Goal: Information Seeking & Learning: Learn about a topic

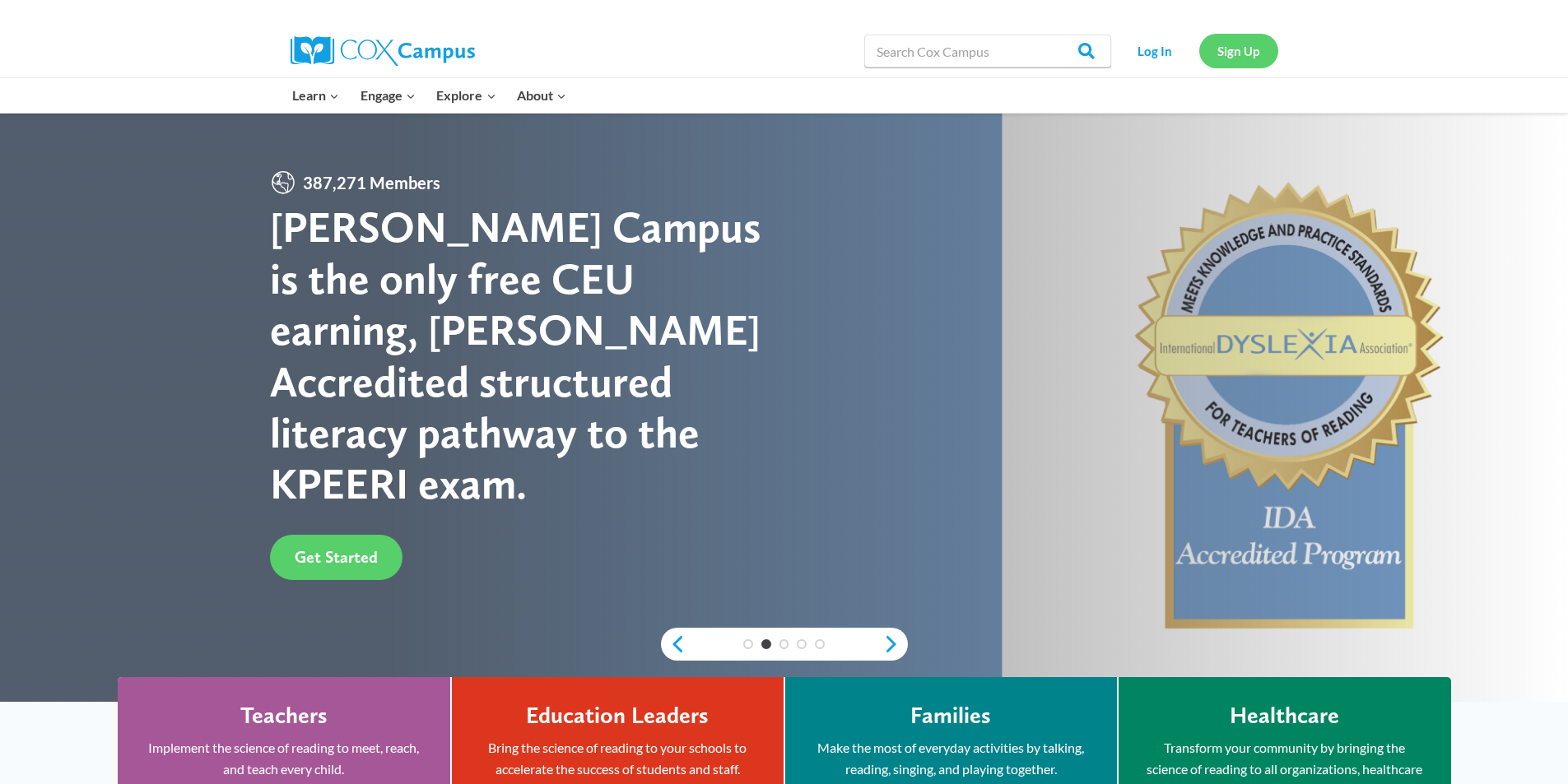
click at [1231, 43] on link "Sign Up" at bounding box center [1239, 51] width 79 height 34
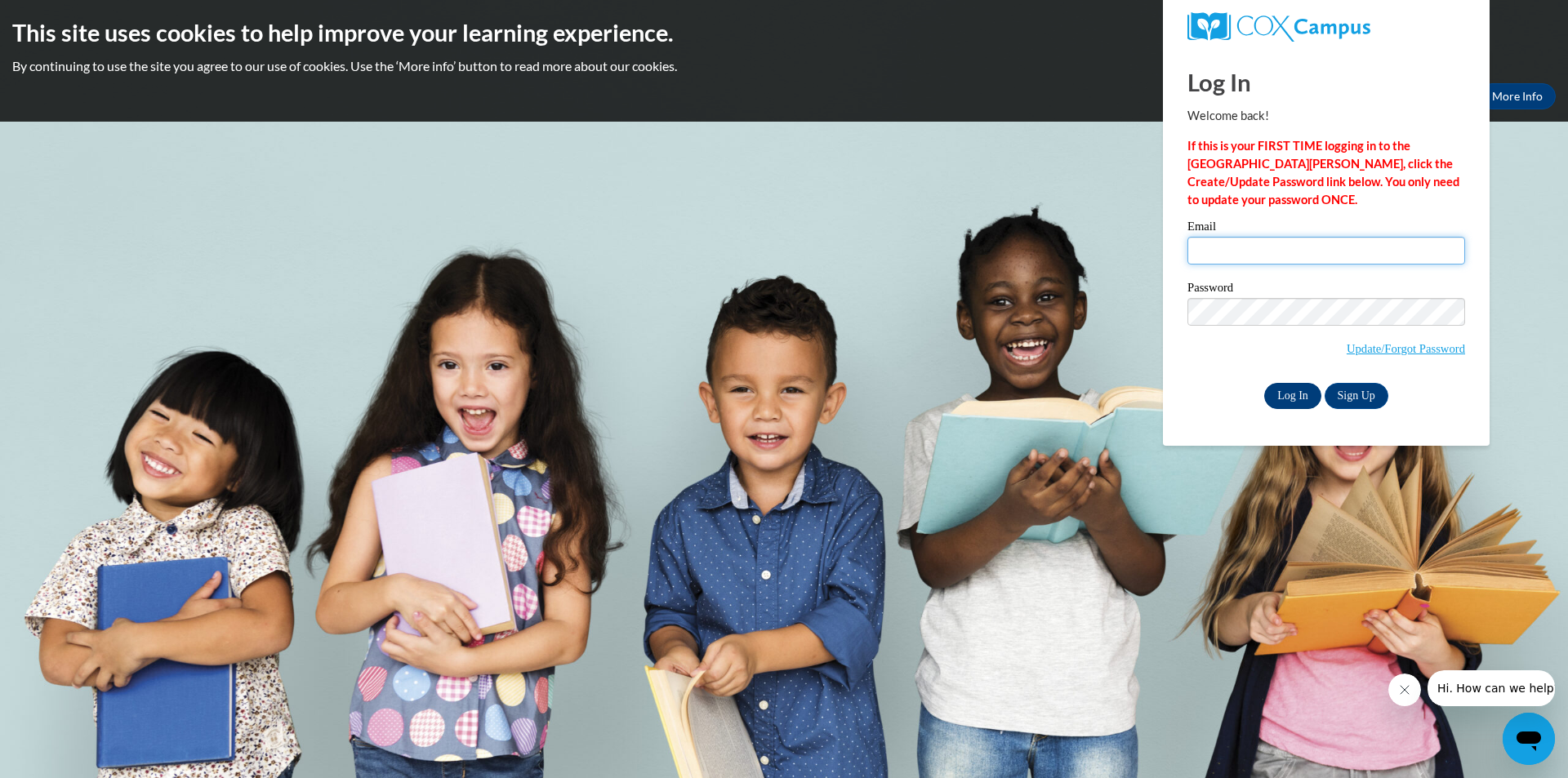
type input "[EMAIL_ADDRESS][DOMAIN_NAME]"
click at [1275, 397] on input "Log In" at bounding box center [1293, 397] width 58 height 27
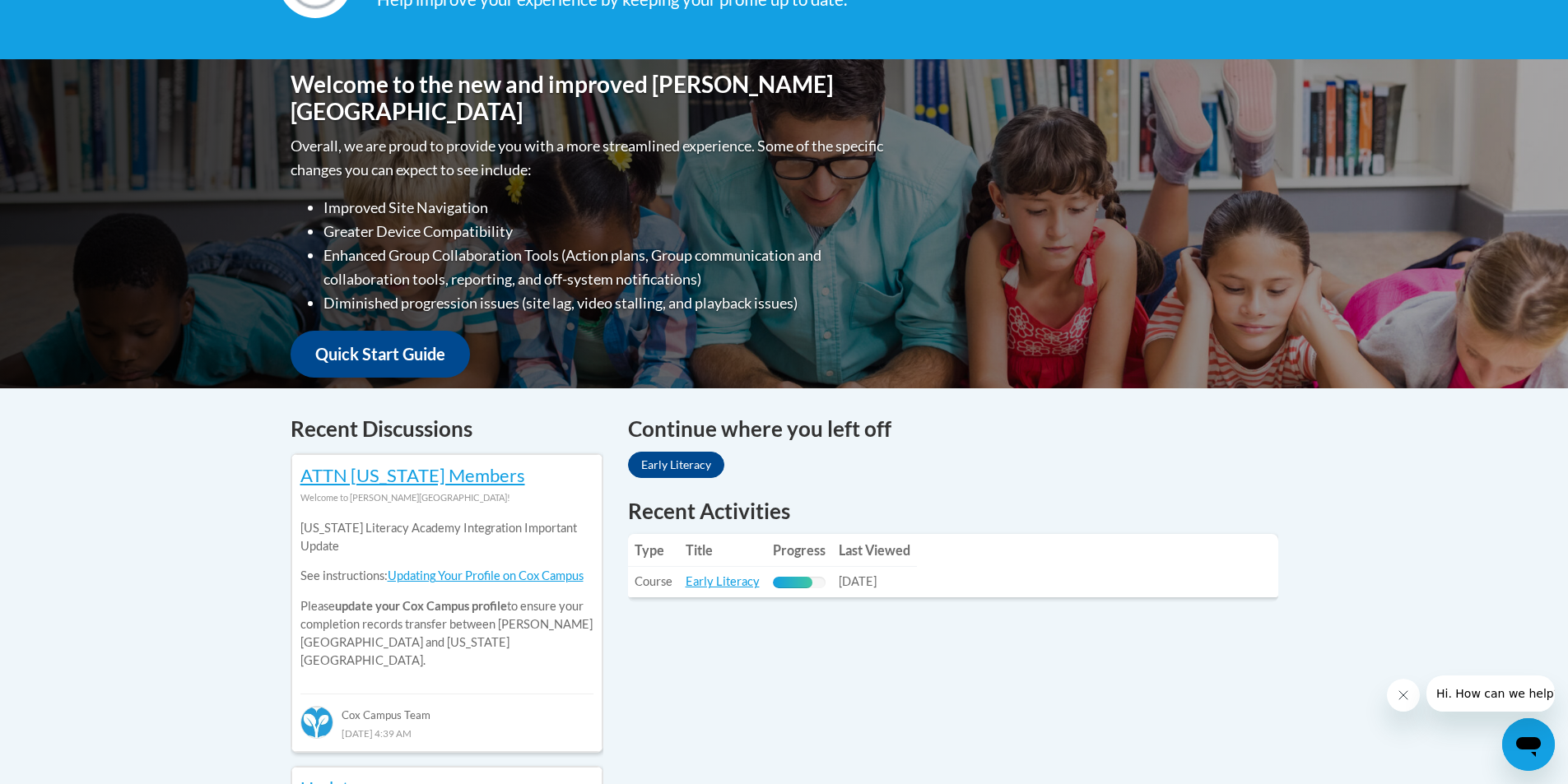
scroll to position [411, 0]
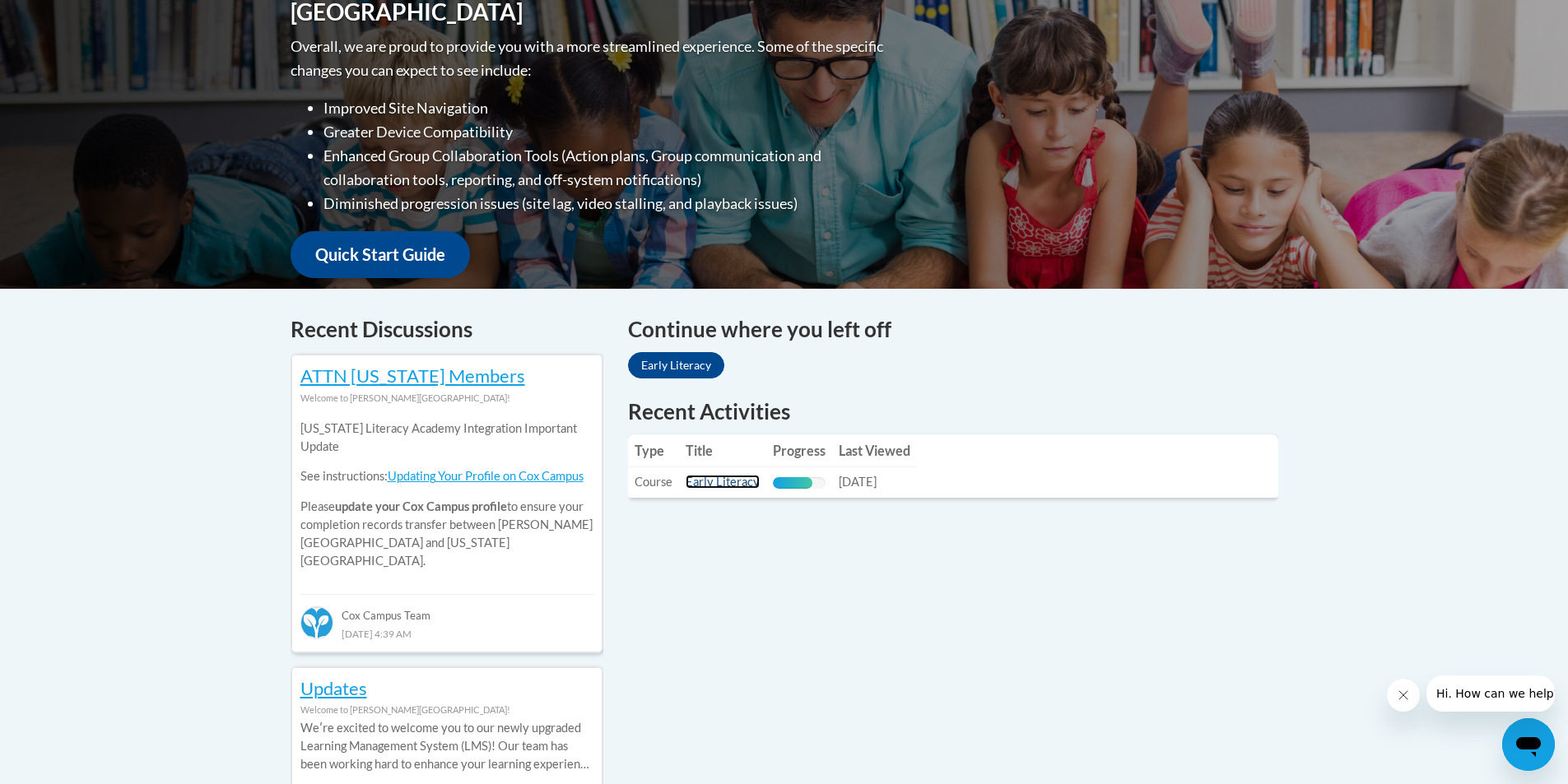
click at [731, 482] on link "Early Literacy" at bounding box center [722, 482] width 74 height 14
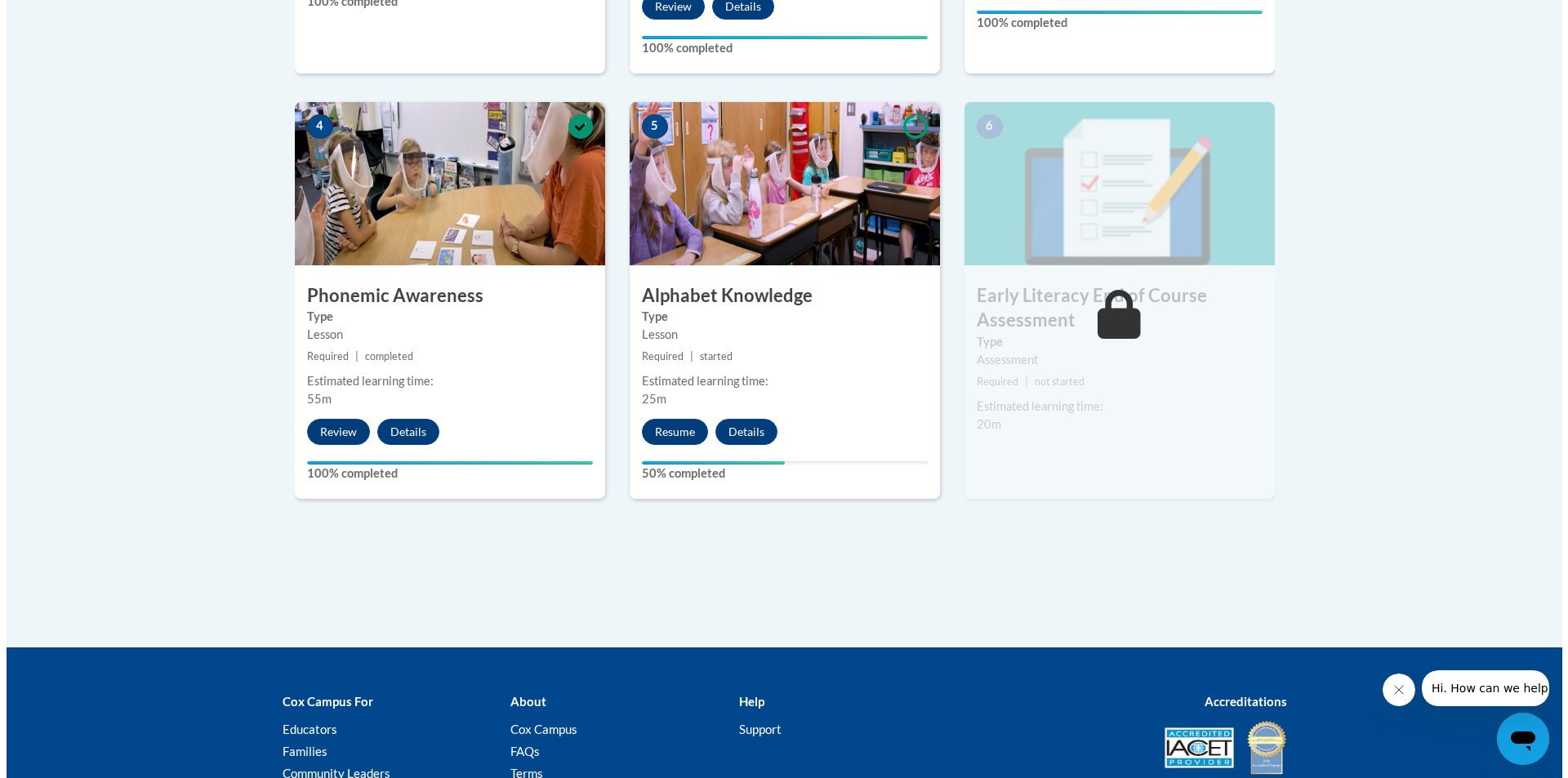
scroll to position [898, 0]
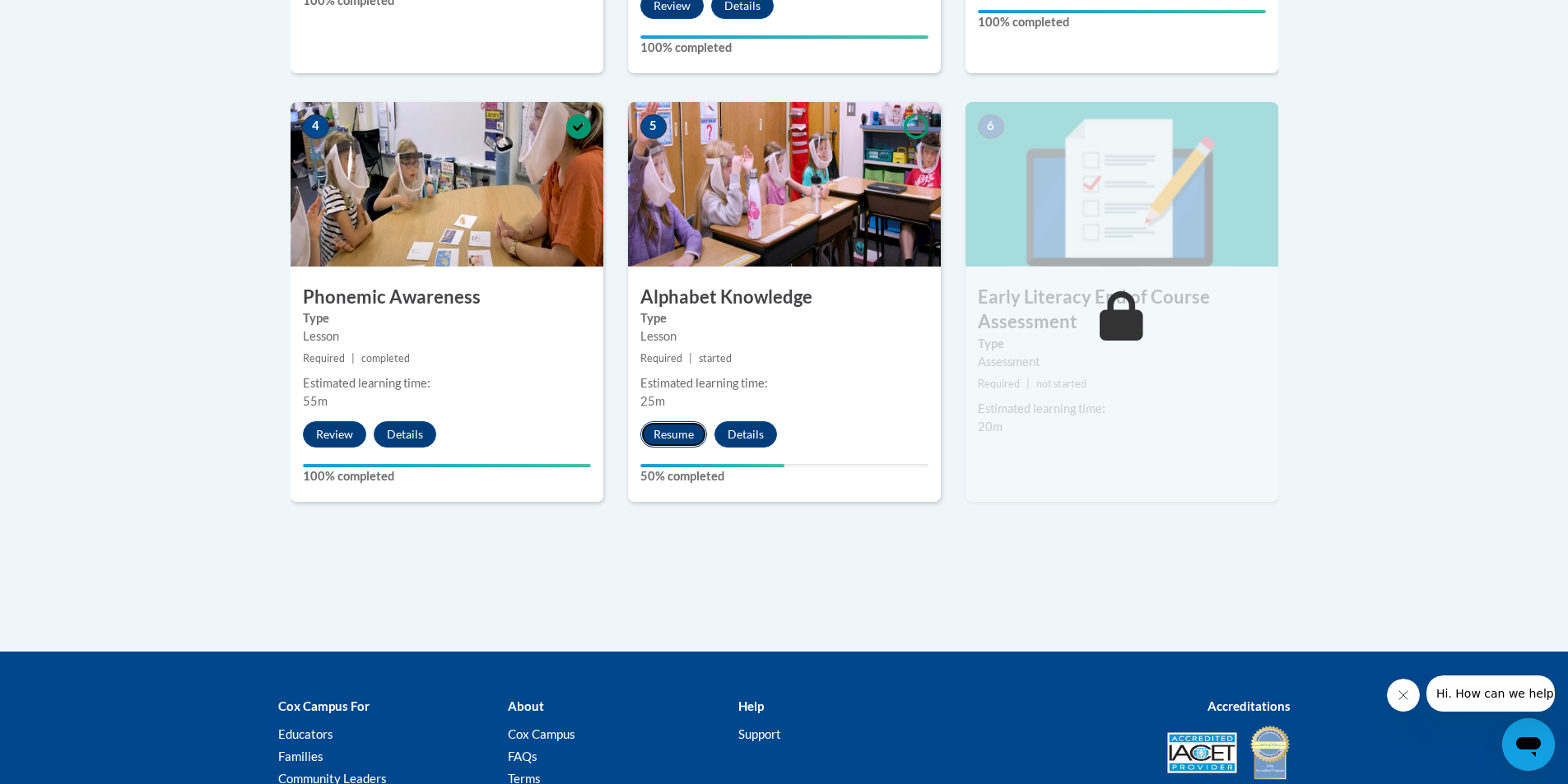
click at [677, 442] on button "Resume" at bounding box center [673, 435] width 67 height 27
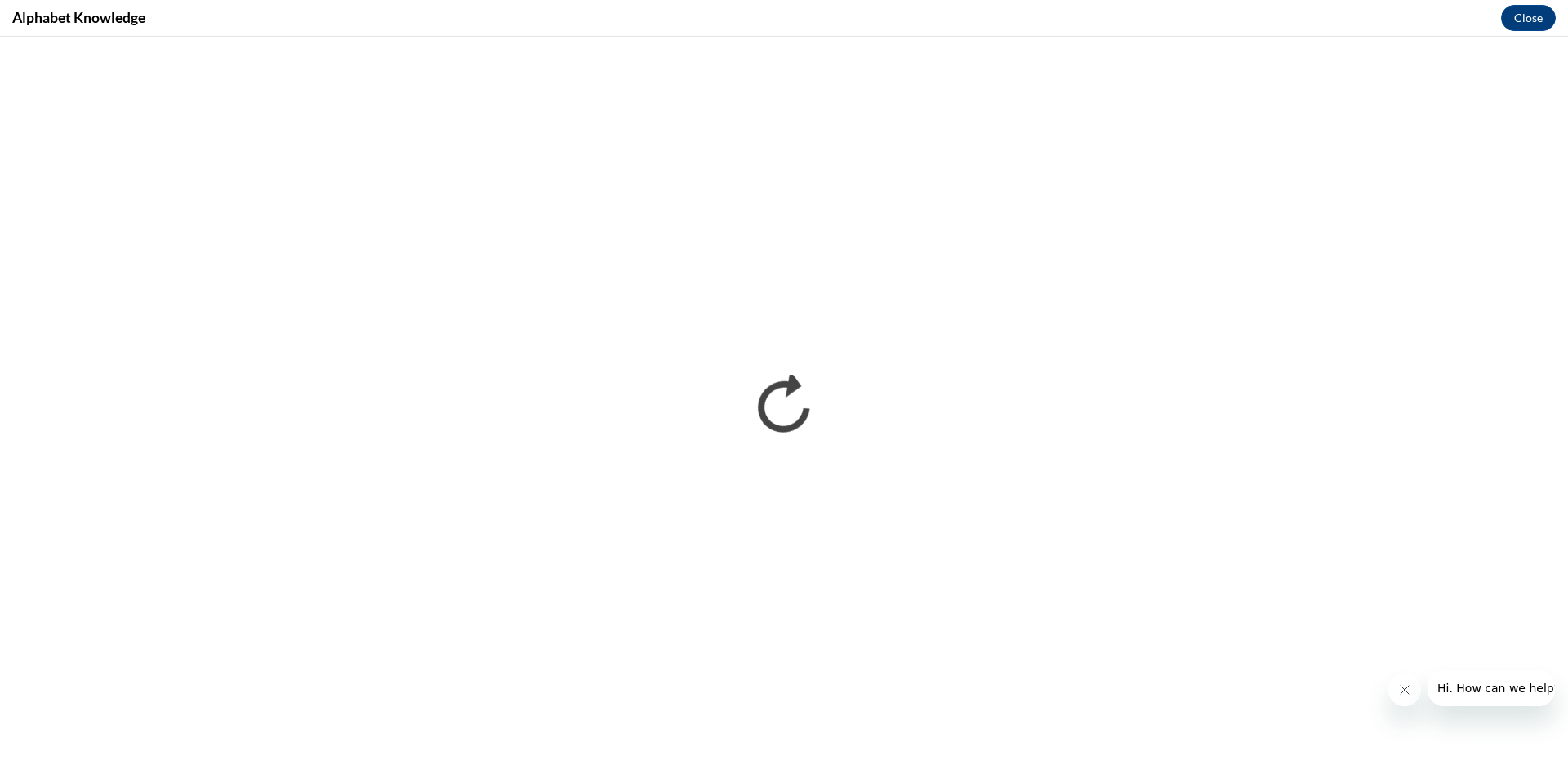
scroll to position [0, 0]
